Goal: Task Accomplishment & Management: Manage account settings

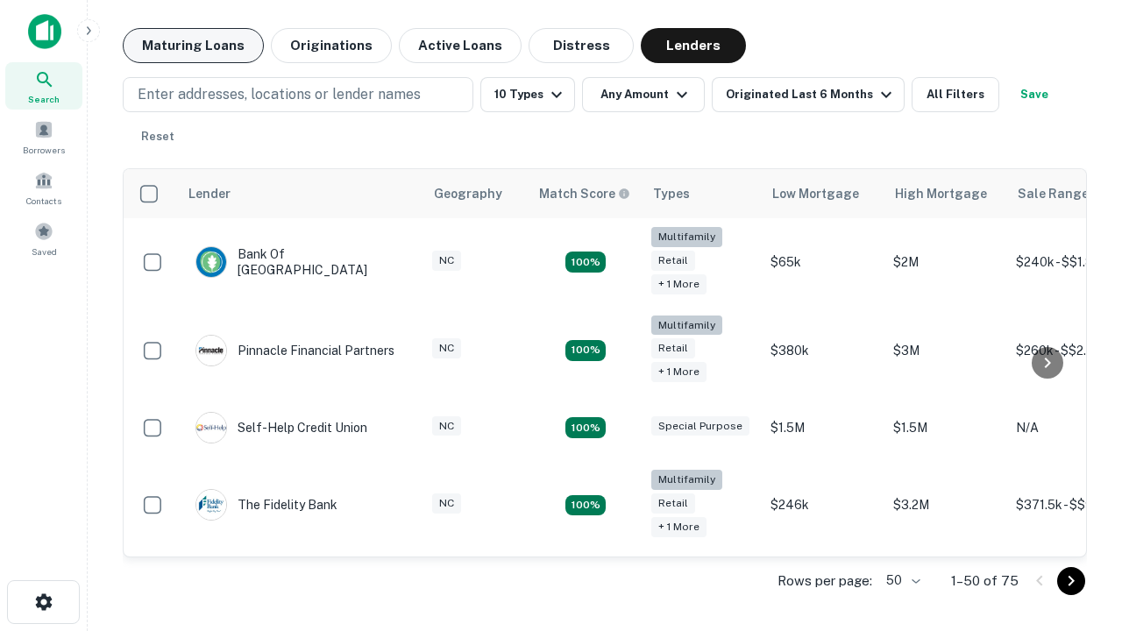
click at [193, 46] on button "Maturing Loans" at bounding box center [193, 45] width 141 height 35
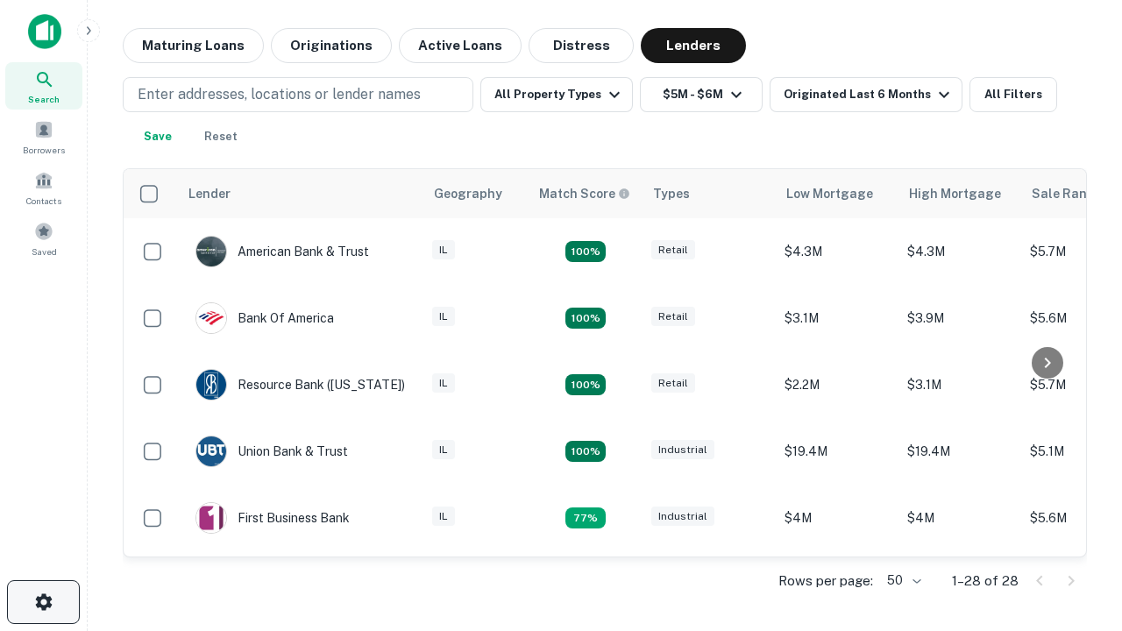
click at [43, 602] on icon "button" at bounding box center [43, 602] width 21 height 21
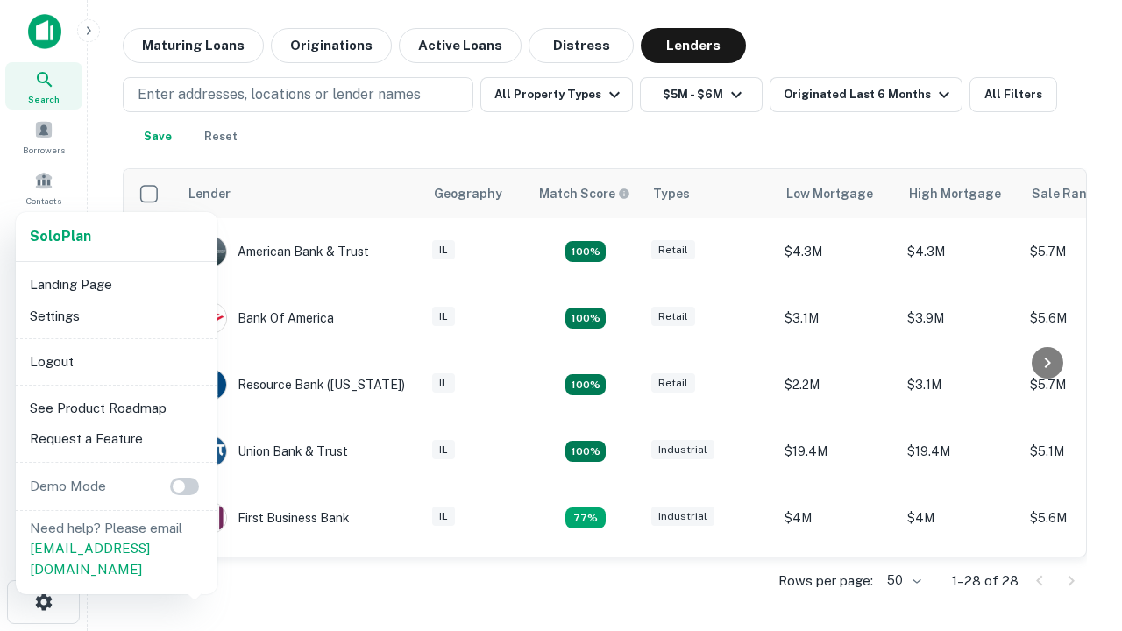
click at [116, 361] on li "Logout" at bounding box center [117, 362] width 188 height 32
